Goal: Find contact information: Find contact information

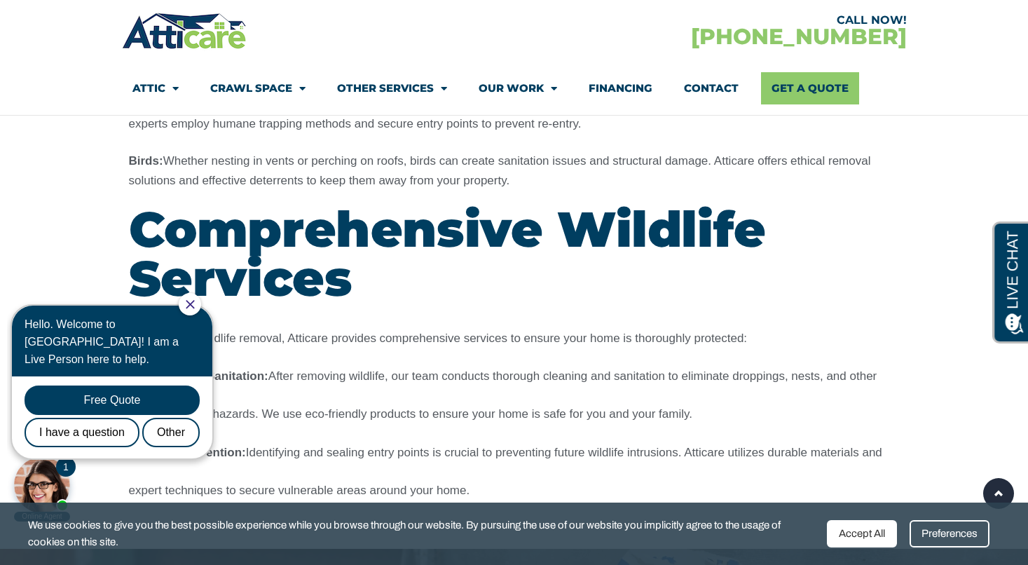
scroll to position [2080, 0]
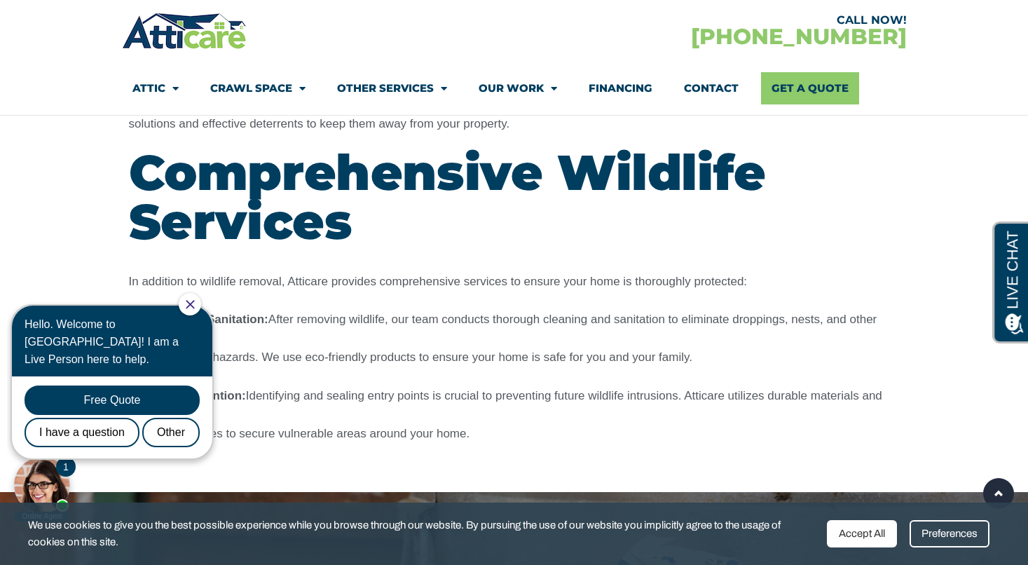
click at [201, 306] on div at bounding box center [190, 304] width 22 height 22
click at [194, 303] on icon "Close Chat" at bounding box center [190, 304] width 8 height 8
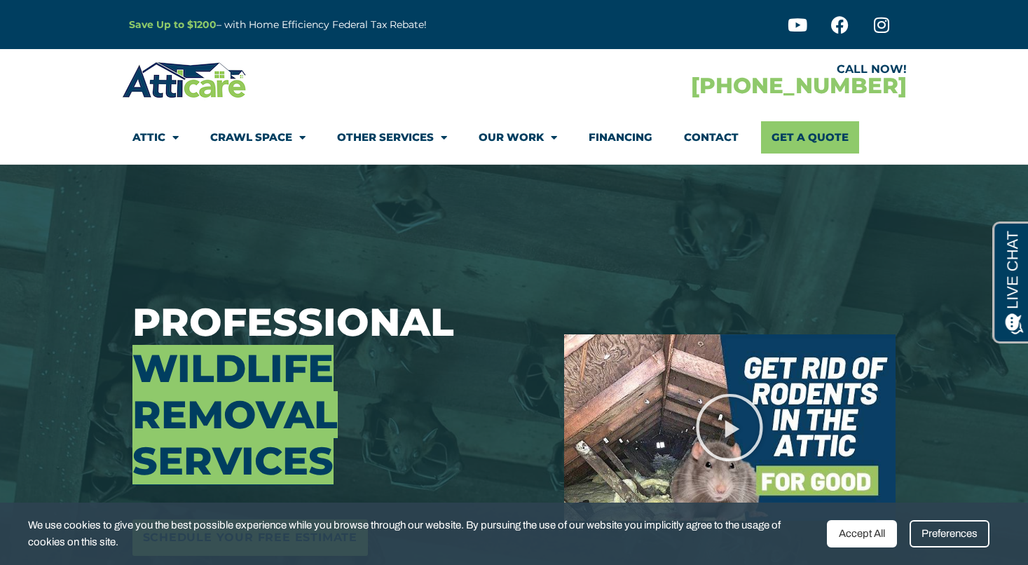
scroll to position [0, 0]
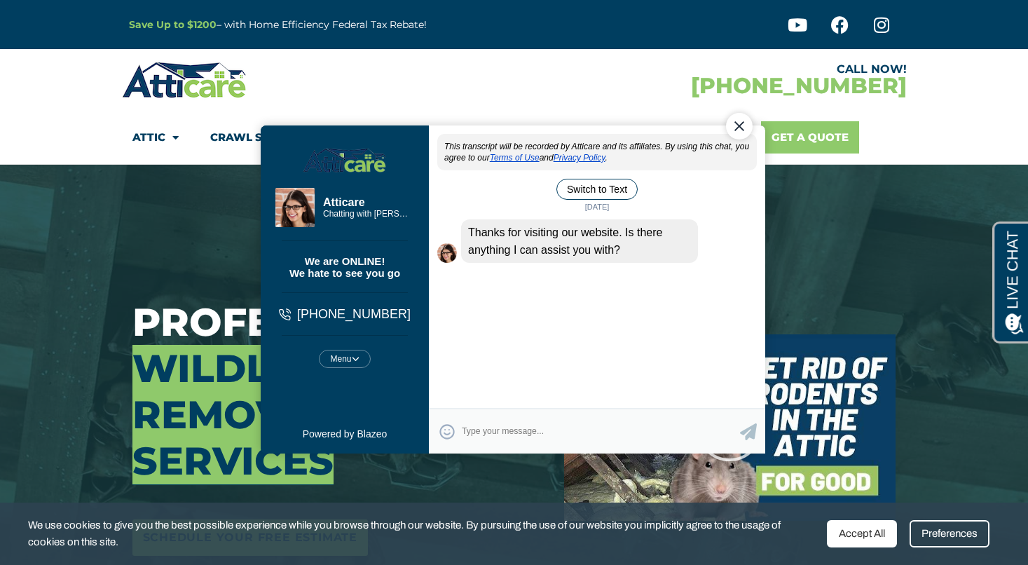
click at [802, 146] on link "Get A Quote" at bounding box center [810, 137] width 98 height 32
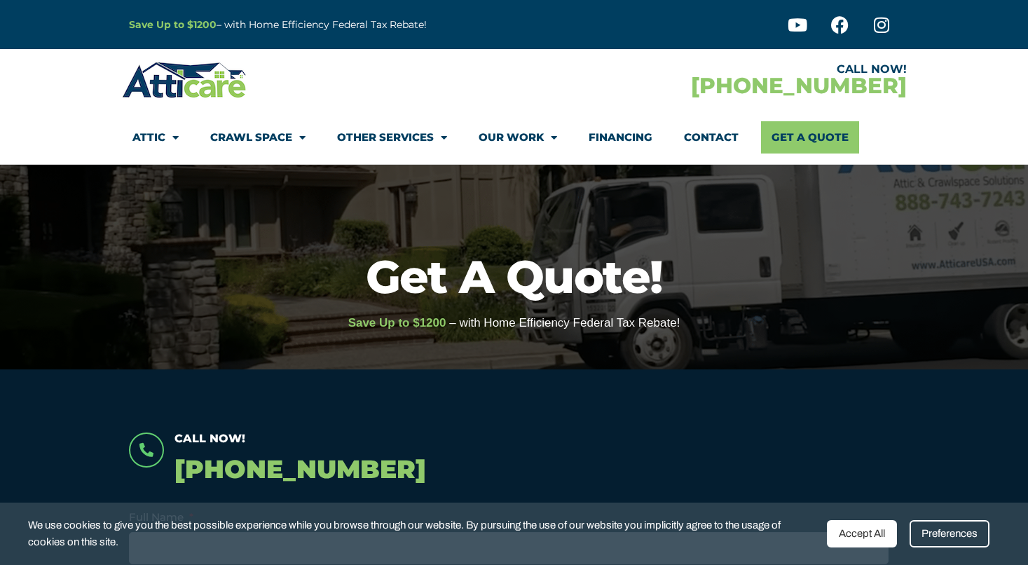
click at [153, 451] on icon at bounding box center [146, 450] width 14 height 14
click at [345, 468] on p "[PHONE_NUMBER]" at bounding box center [537, 469] width 725 height 41
